Goal: Obtain resource: Obtain resource

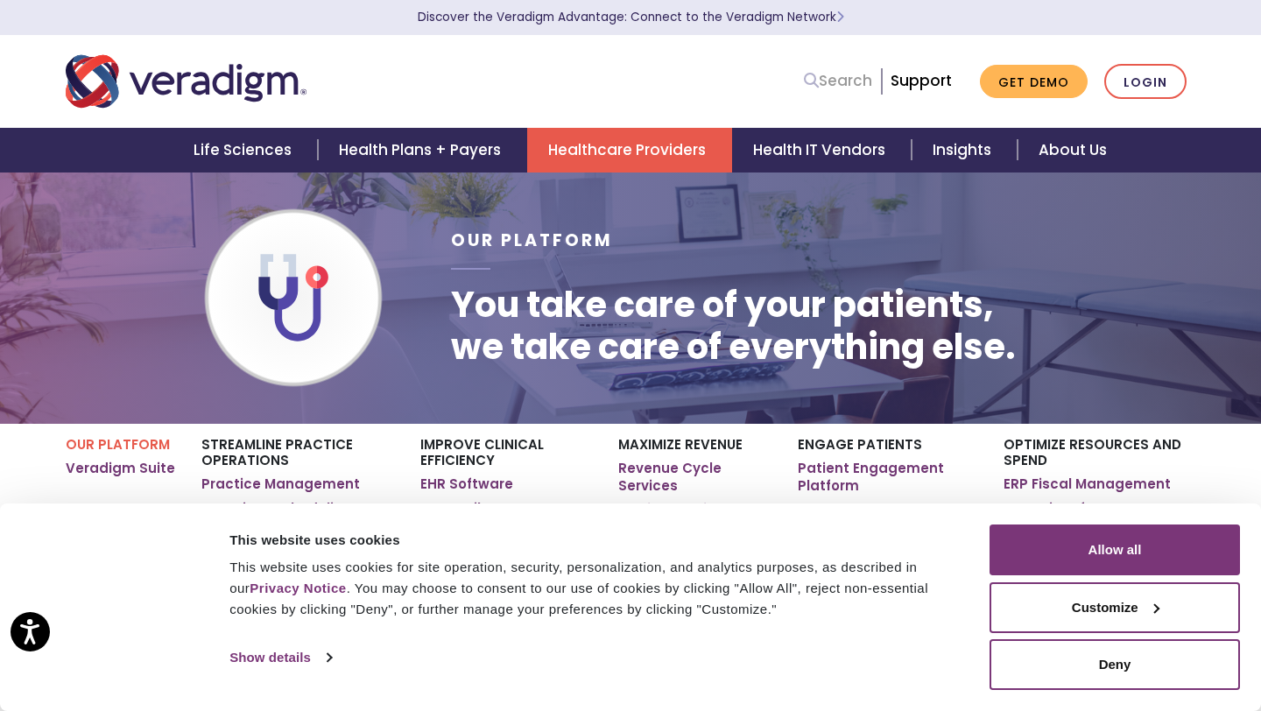
click at [847, 83] on link "Search" at bounding box center [838, 81] width 68 height 24
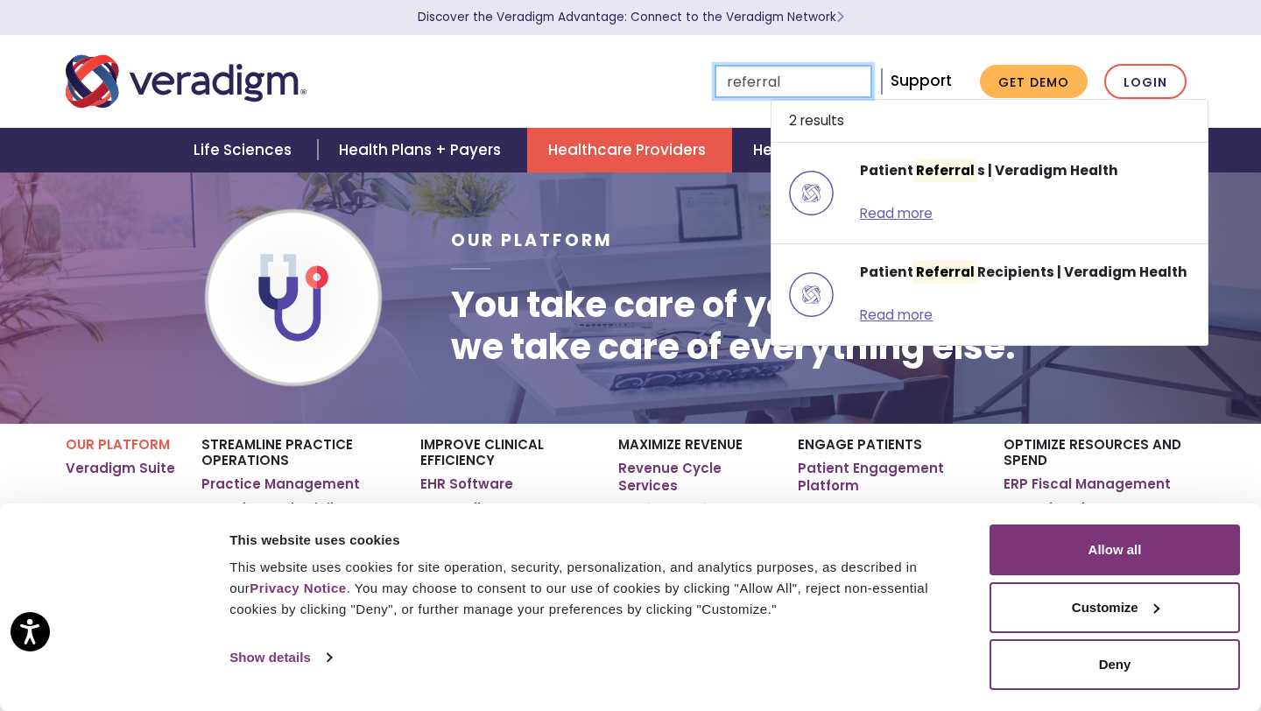
type input "referral"
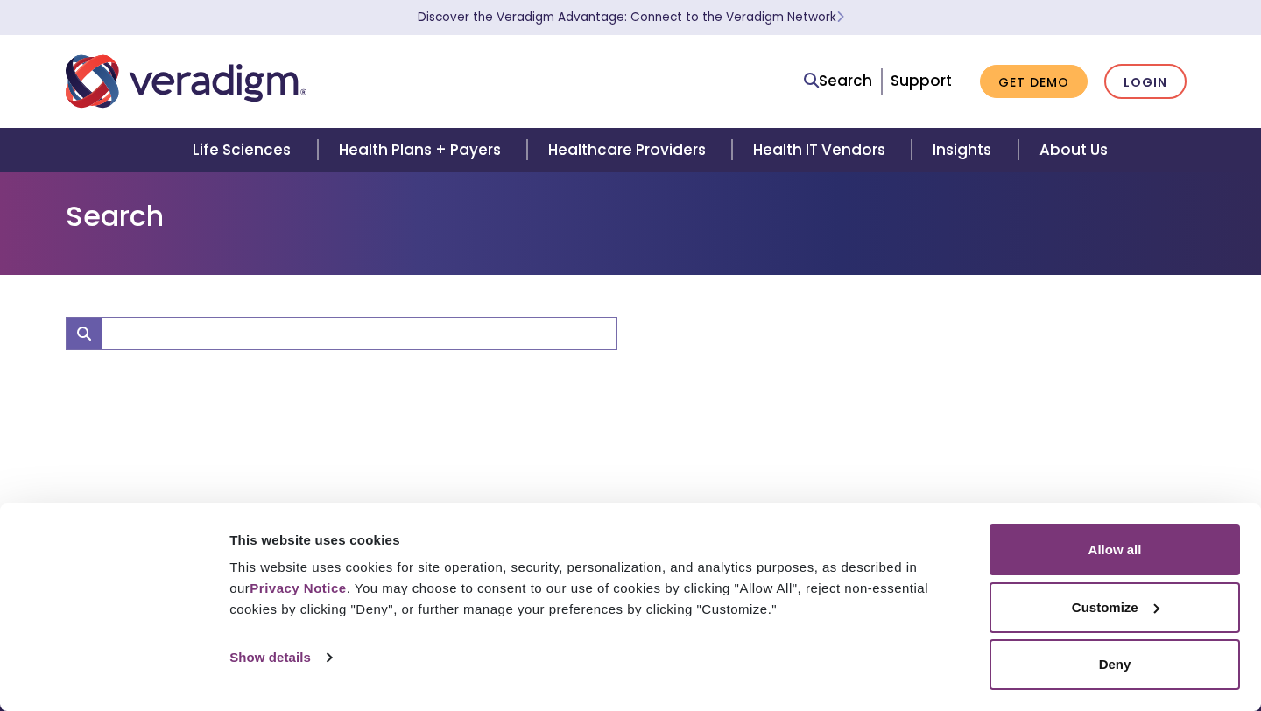
type input "referral"
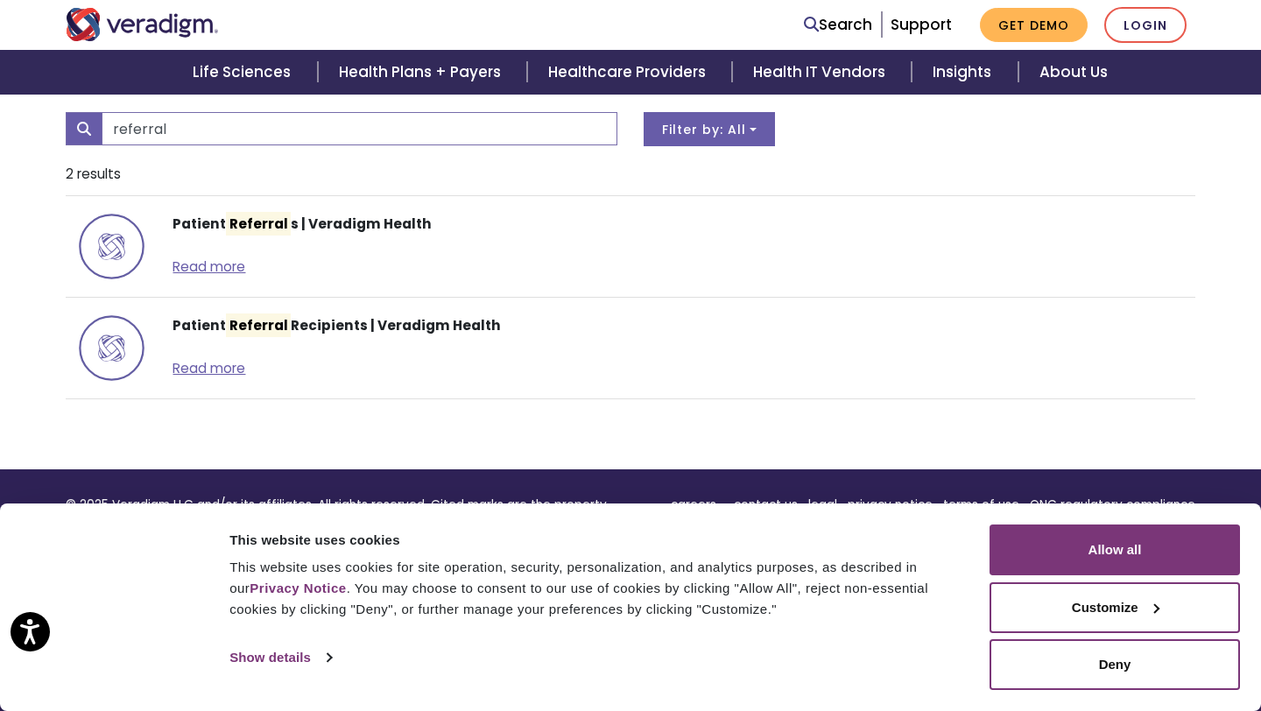
scroll to position [213, 0]
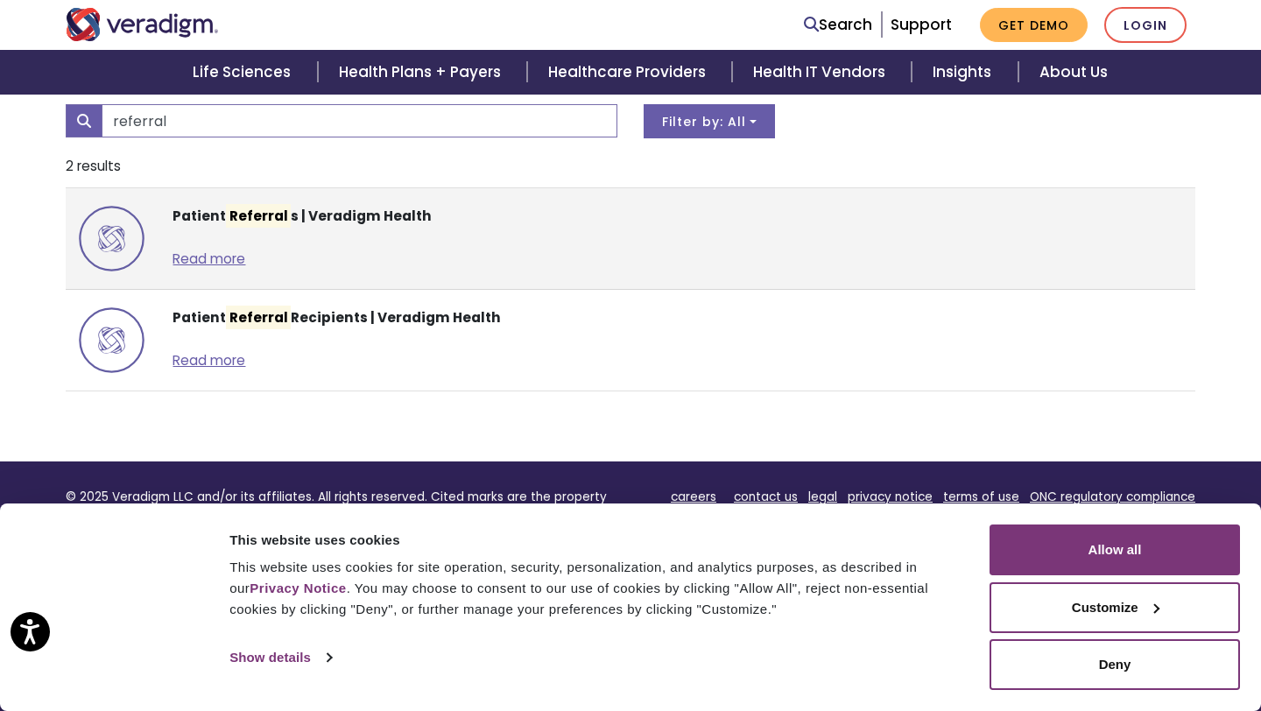
click at [300, 208] on strong "Patient Referral s | Veradigm Health" at bounding box center [302, 216] width 258 height 24
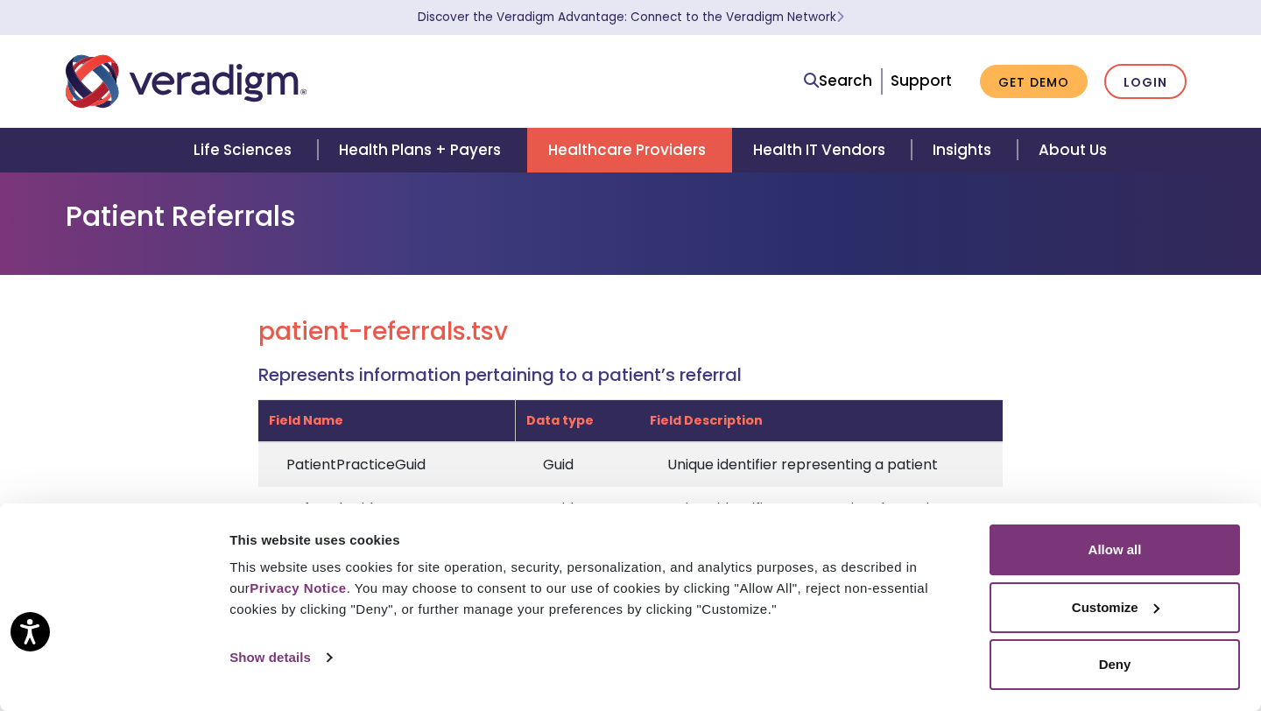
click at [624, 138] on link "Healthcare Providers" at bounding box center [629, 150] width 205 height 45
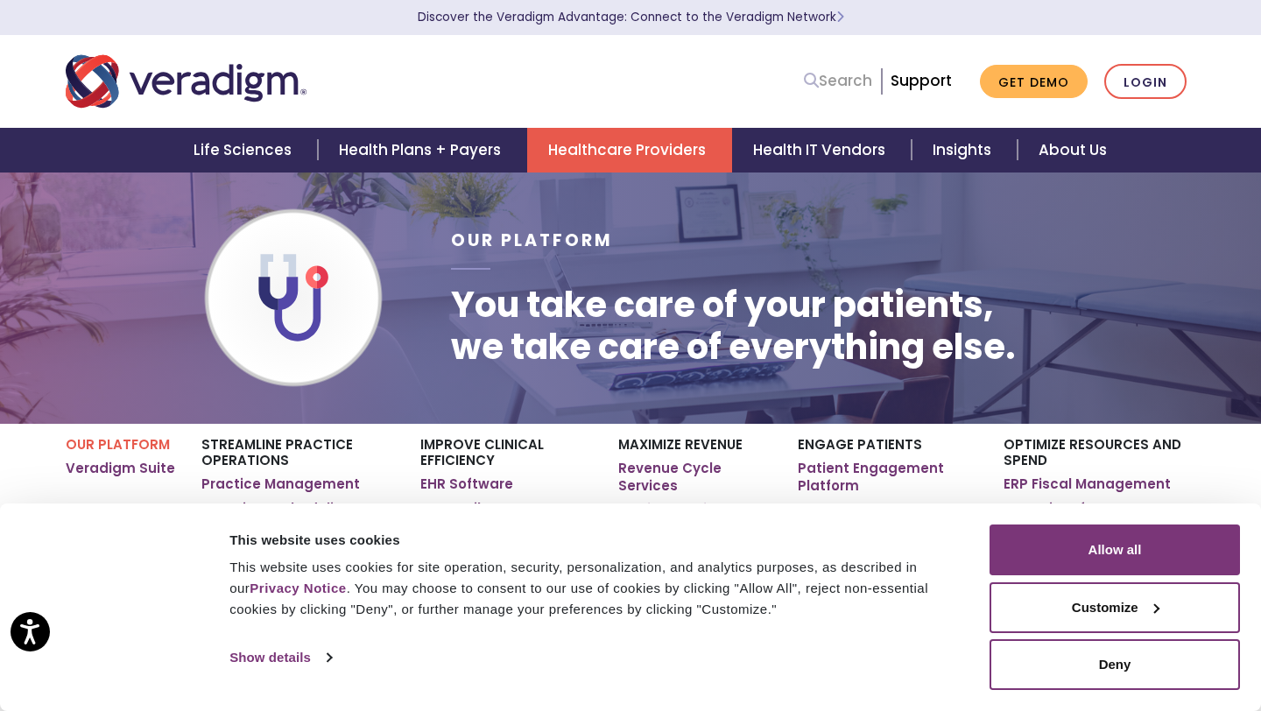
click at [849, 92] on link "Search" at bounding box center [838, 81] width 68 height 24
type input "referral"
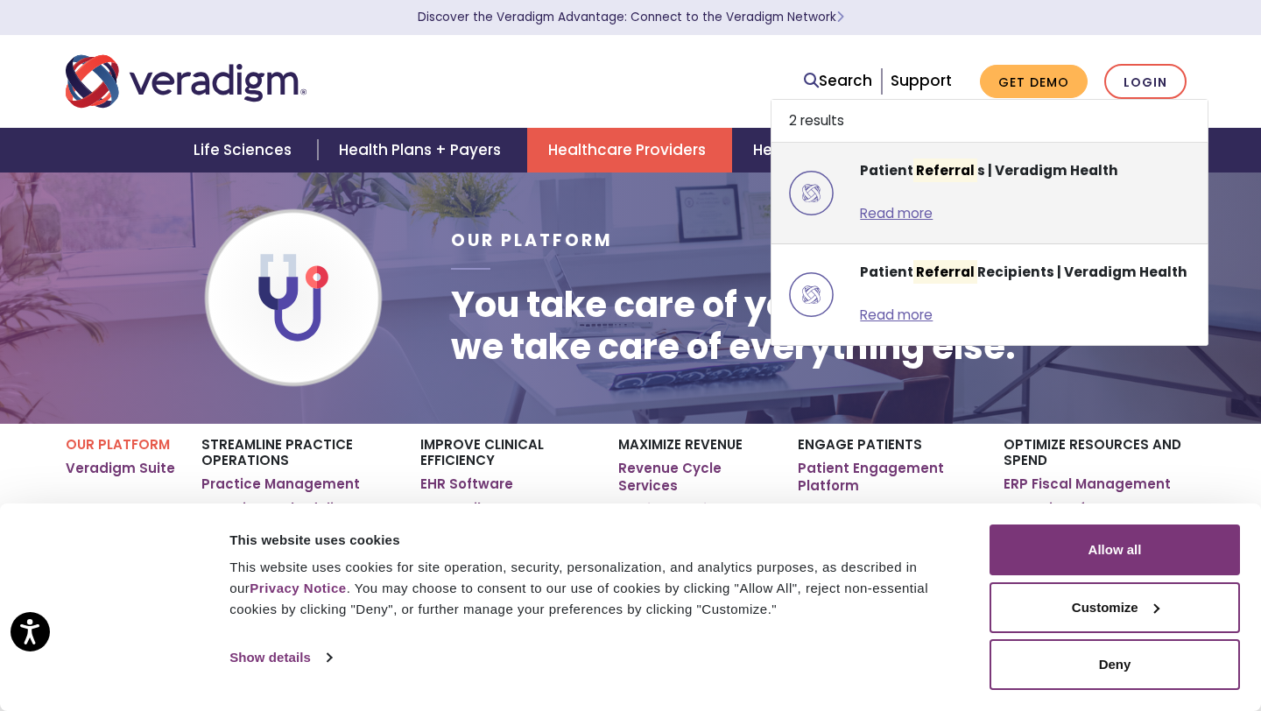
click at [959, 172] on mark "Referral" at bounding box center [946, 171] width 64 height 24
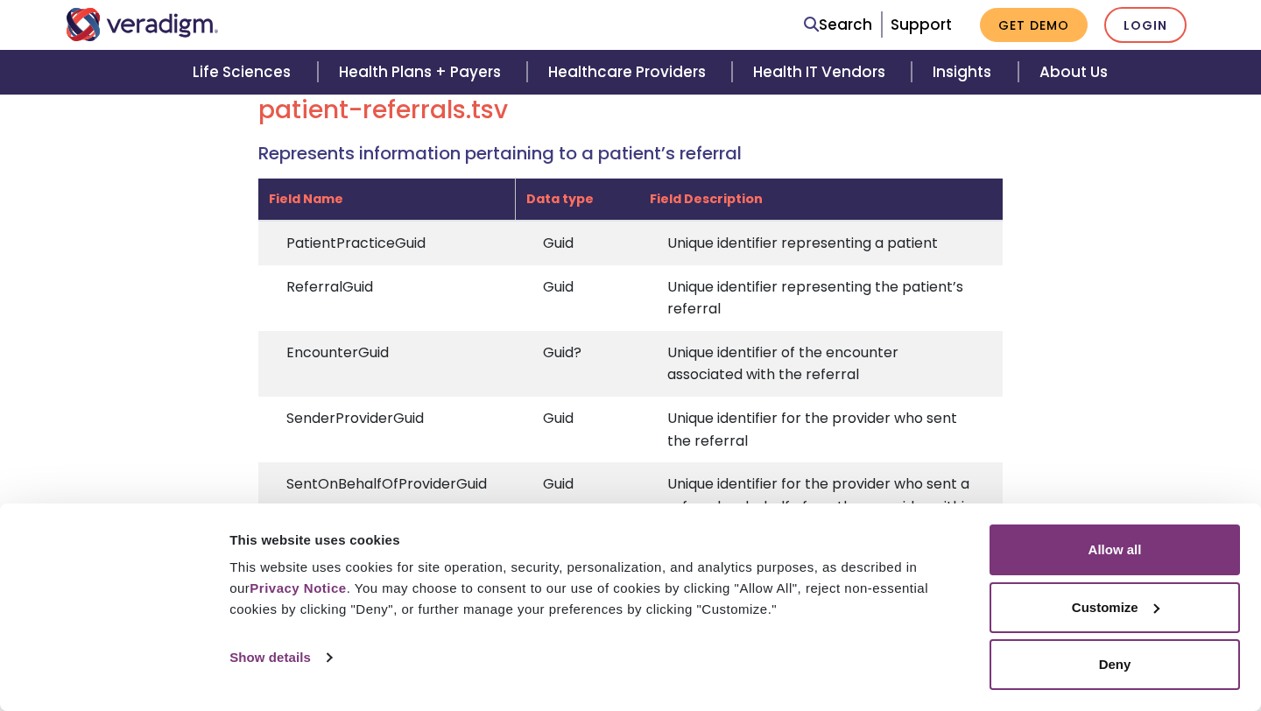
scroll to position [248, 0]
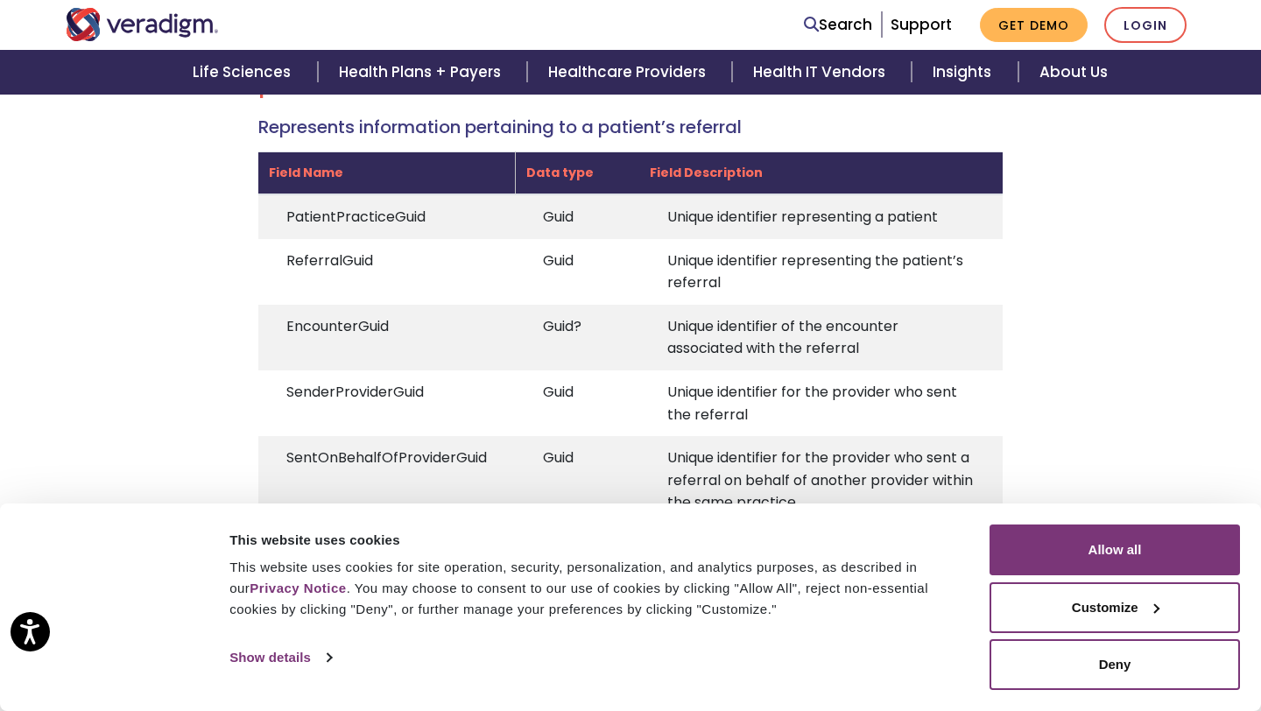
click at [1088, 522] on div "Consent Details [#IABV2SETTINGS#] About This website uses cookies This website …" at bounding box center [630, 608] width 1261 height 208
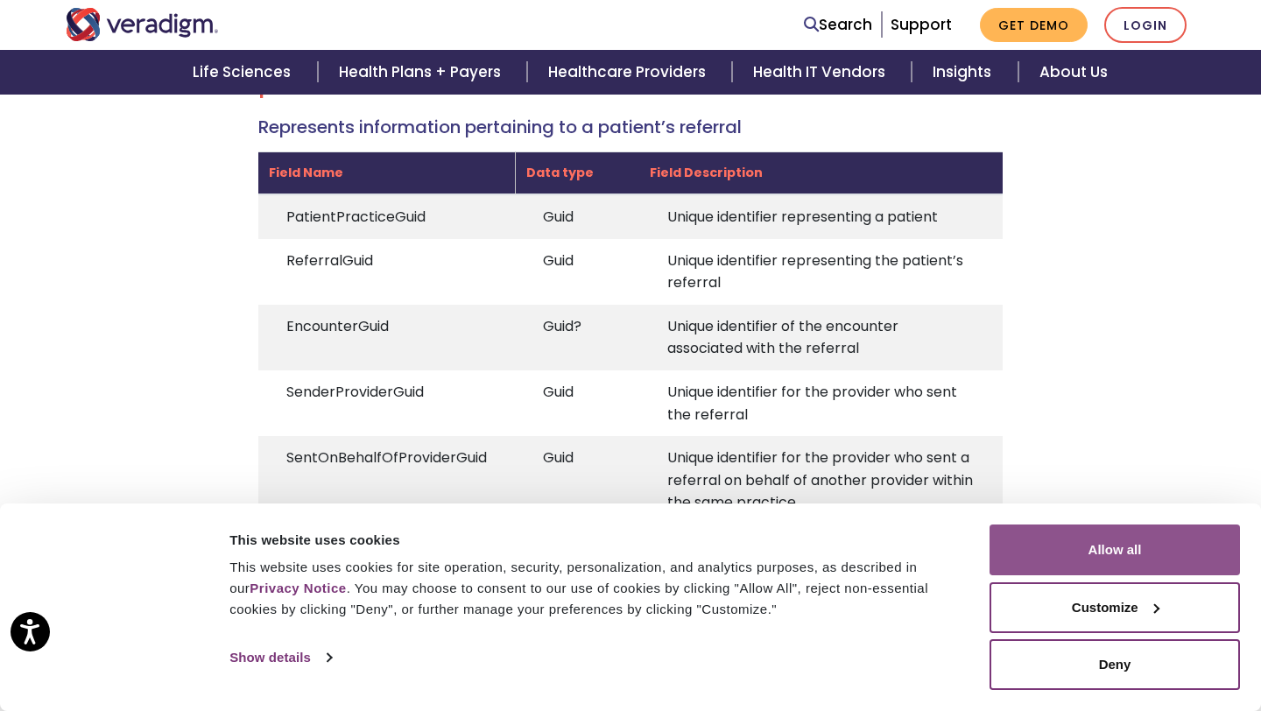
click at [1064, 568] on button "Allow all" at bounding box center [1115, 550] width 251 height 51
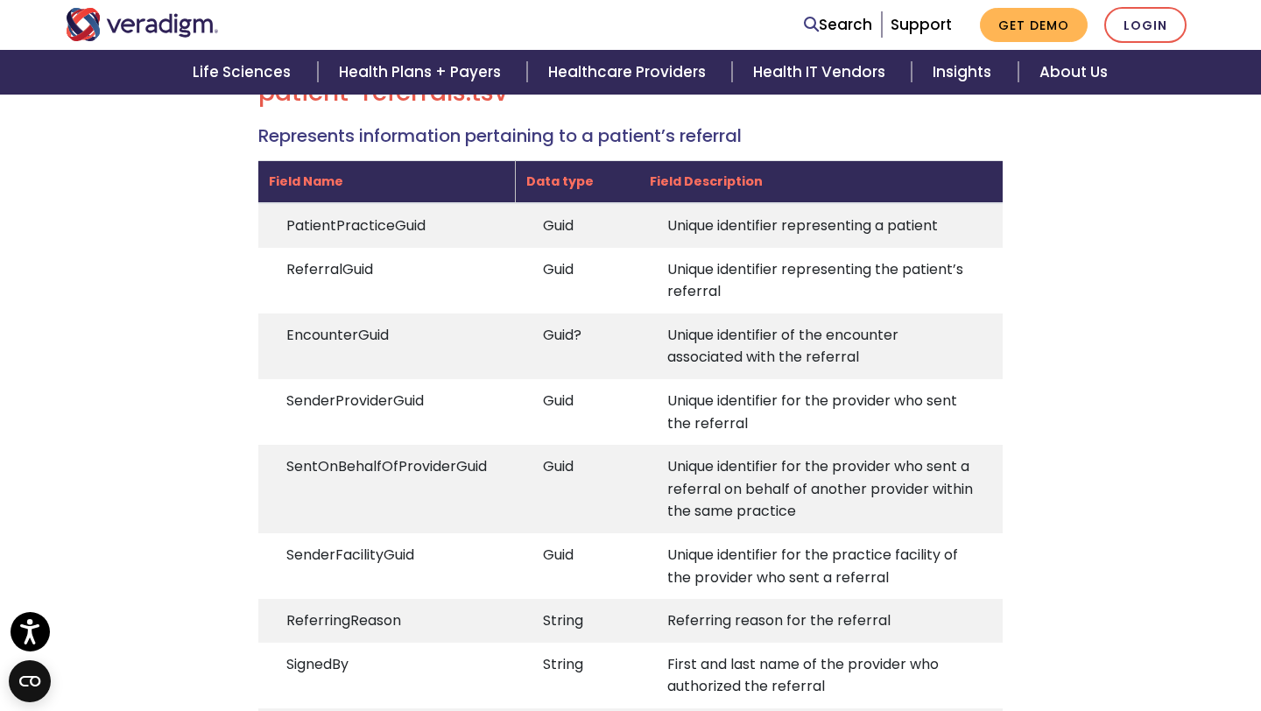
scroll to position [0, 0]
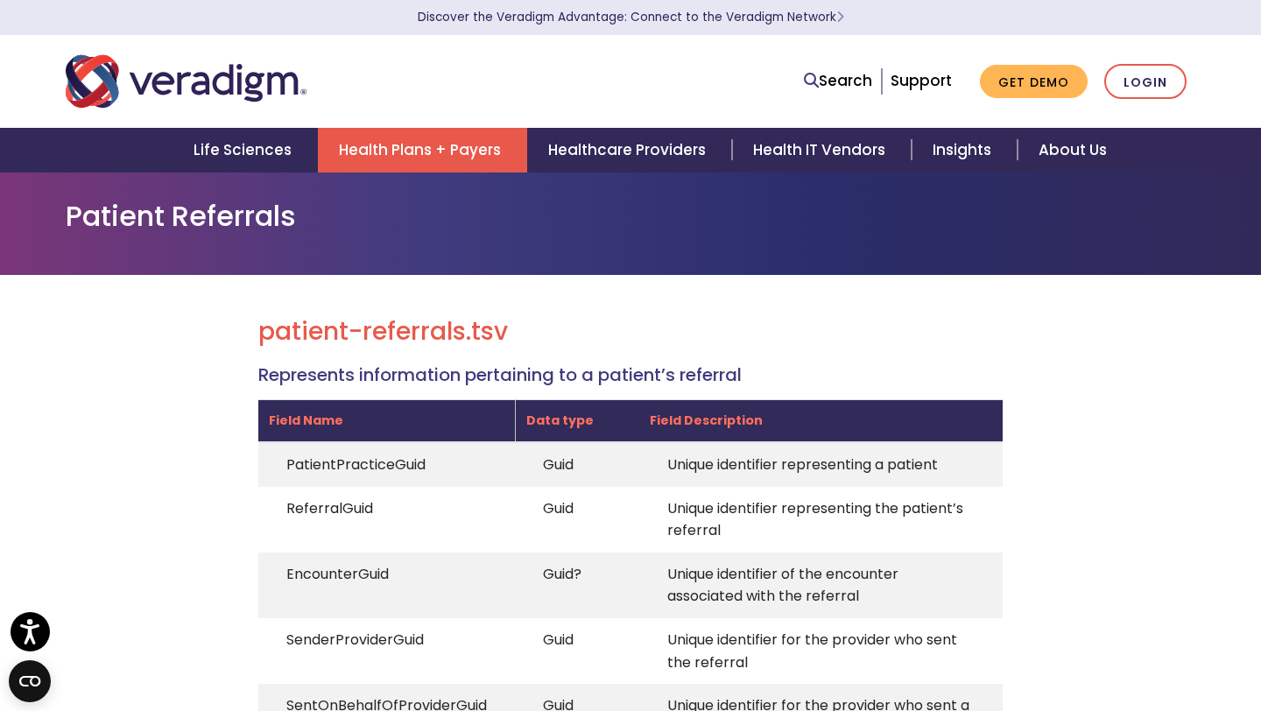
click at [364, 145] on link "Health Plans + Payers" at bounding box center [422, 150] width 209 height 45
